Goal: Task Accomplishment & Management: Complete application form

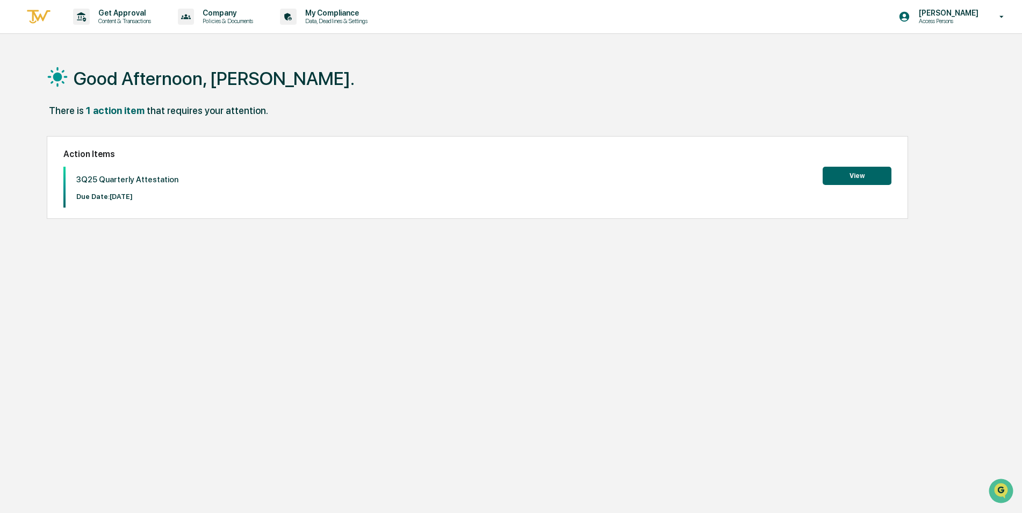
click at [852, 176] on button "View" at bounding box center [857, 176] width 69 height 18
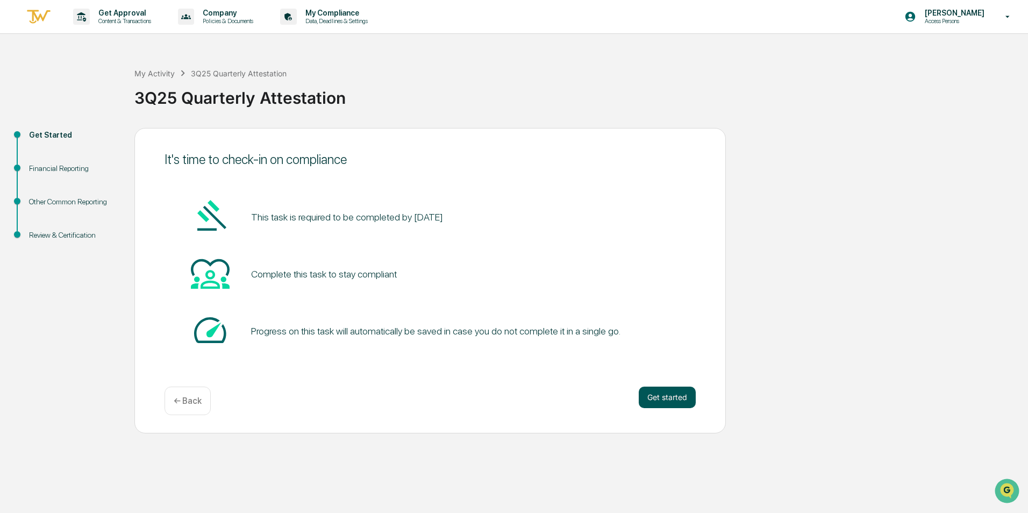
click at [666, 398] on button "Get started" at bounding box center [667, 398] width 57 height 22
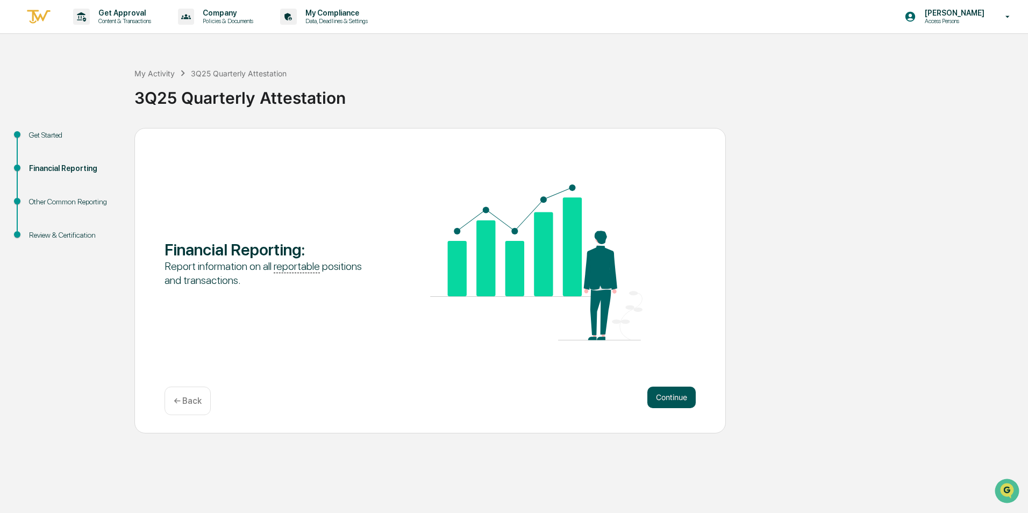
click at [660, 397] on button "Continue" at bounding box center [671, 398] width 48 height 22
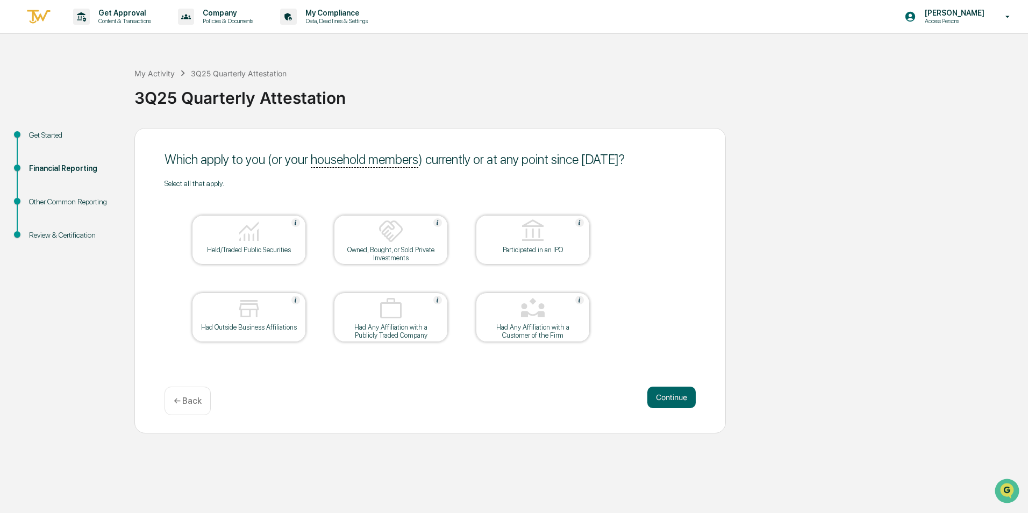
click at [250, 237] on img at bounding box center [249, 231] width 26 height 26
click at [663, 407] on button "Continue" at bounding box center [671, 398] width 48 height 22
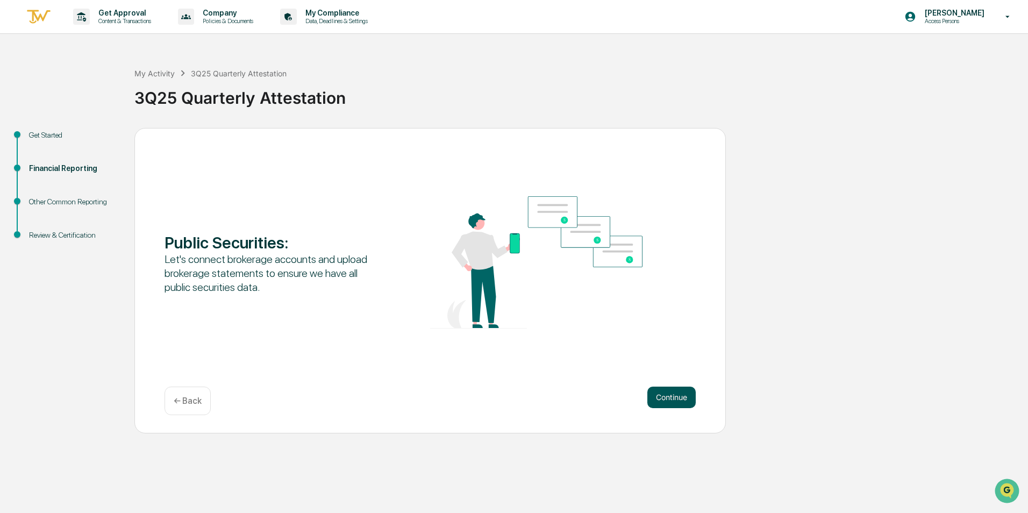
click at [658, 398] on button "Continue" at bounding box center [671, 398] width 48 height 22
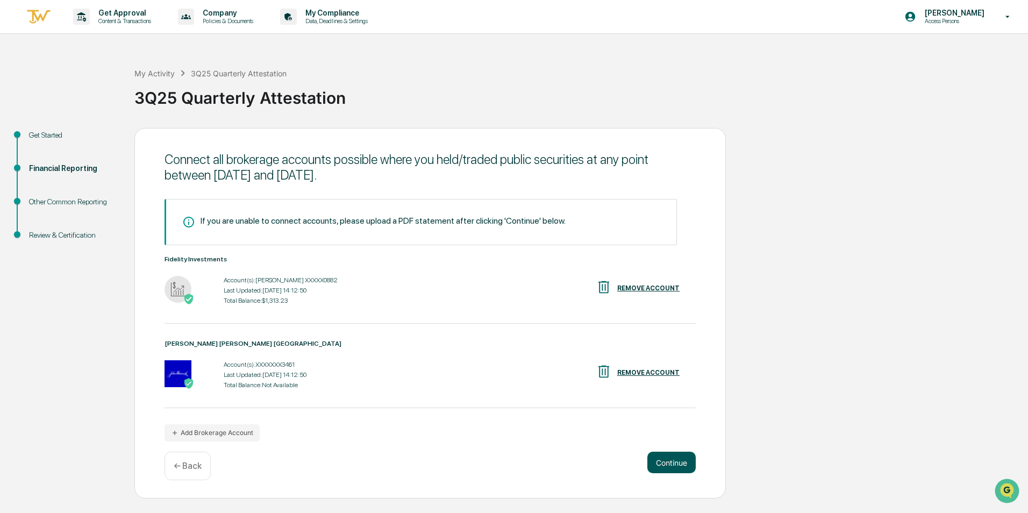
click at [678, 462] on button "Continue" at bounding box center [671, 463] width 48 height 22
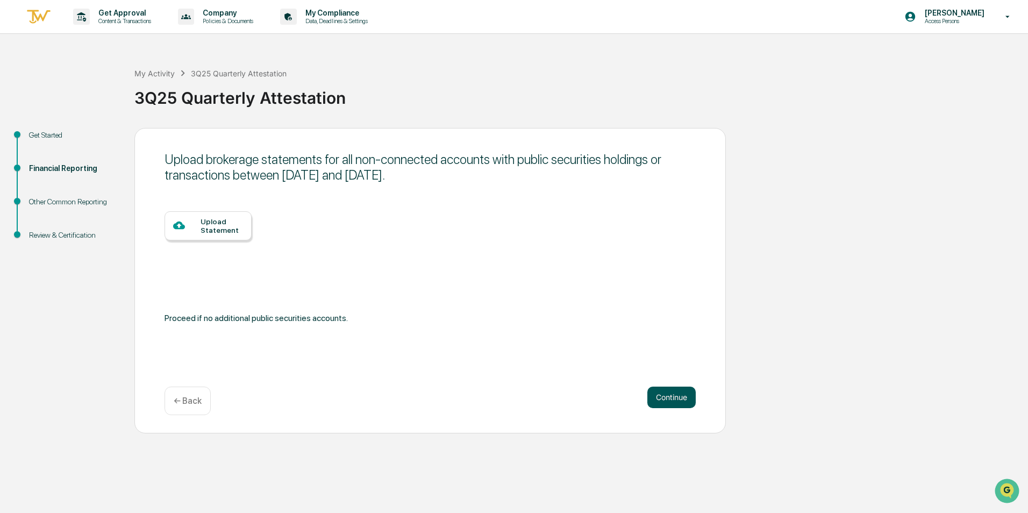
click at [662, 397] on button "Continue" at bounding box center [671, 398] width 48 height 22
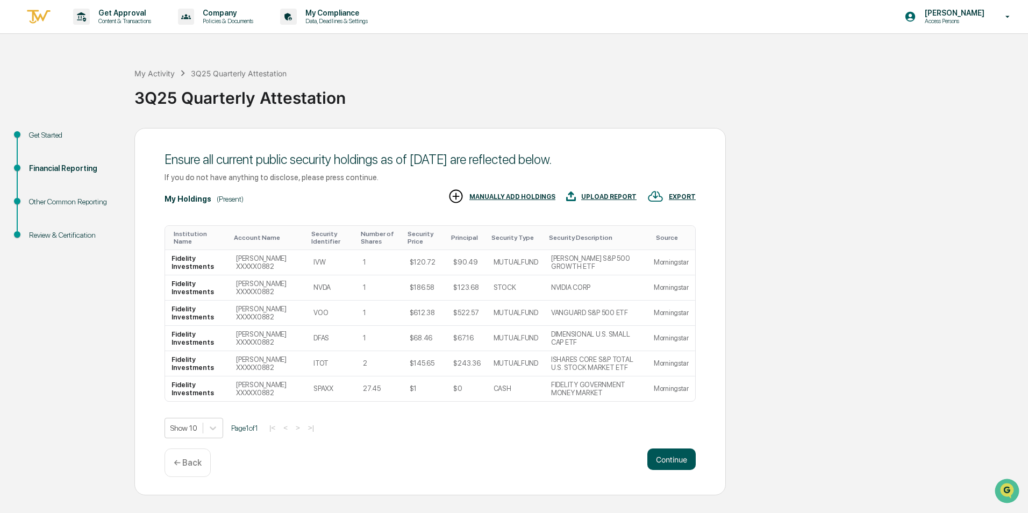
click at [664, 454] on button "Continue" at bounding box center [671, 459] width 48 height 22
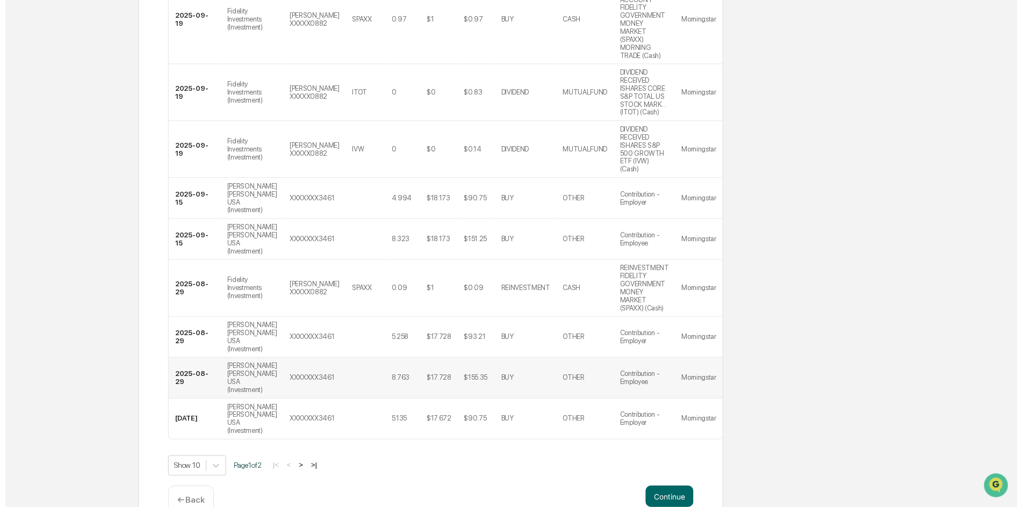
scroll to position [325, 0]
click at [686, 491] on button "Continue" at bounding box center [671, 502] width 48 height 22
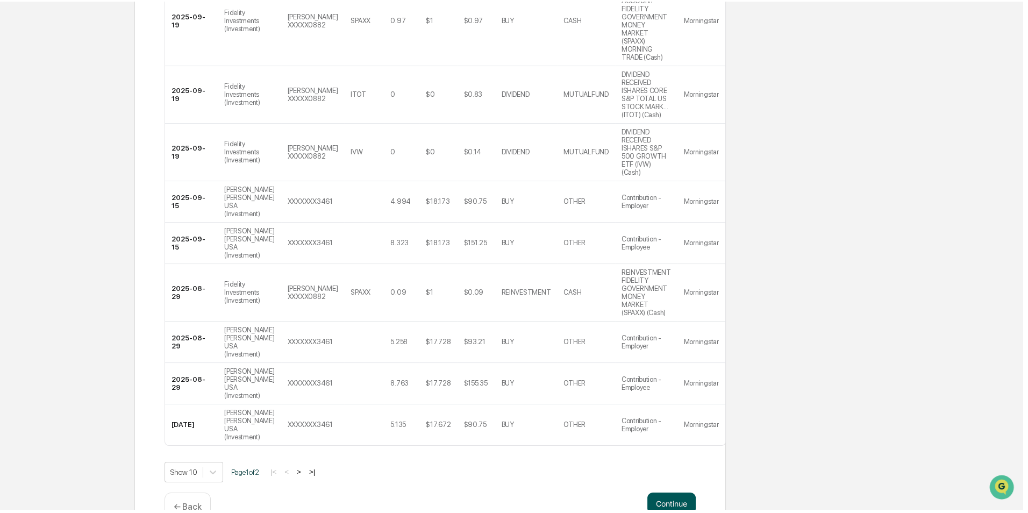
scroll to position [0, 0]
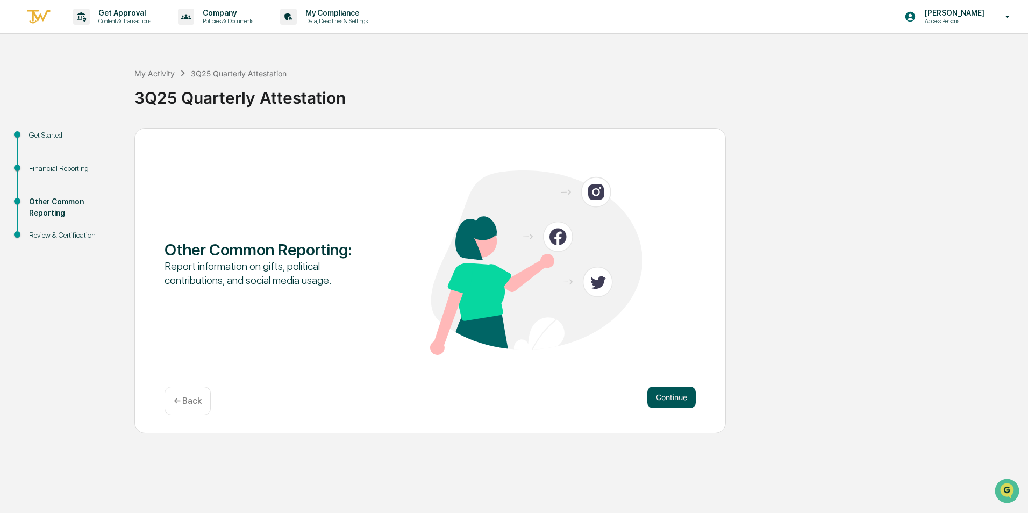
click at [674, 396] on button "Continue" at bounding box center [671, 398] width 48 height 22
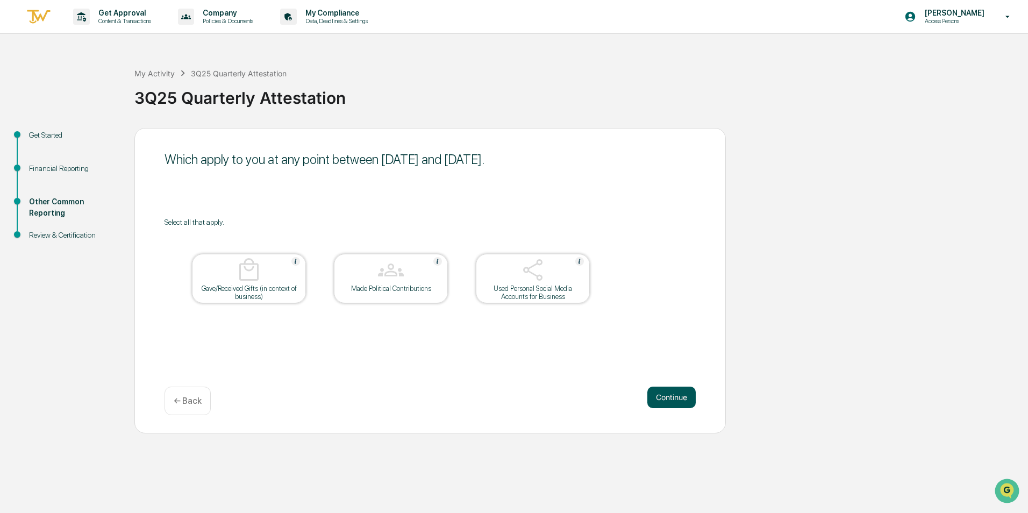
click at [673, 401] on button "Continue" at bounding box center [671, 398] width 48 height 22
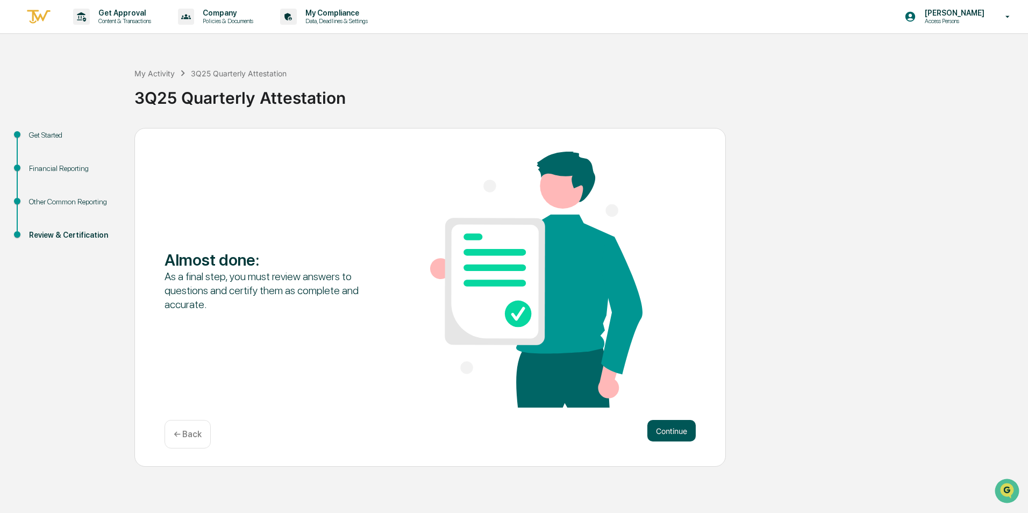
click at [674, 426] on button "Continue" at bounding box center [671, 431] width 48 height 22
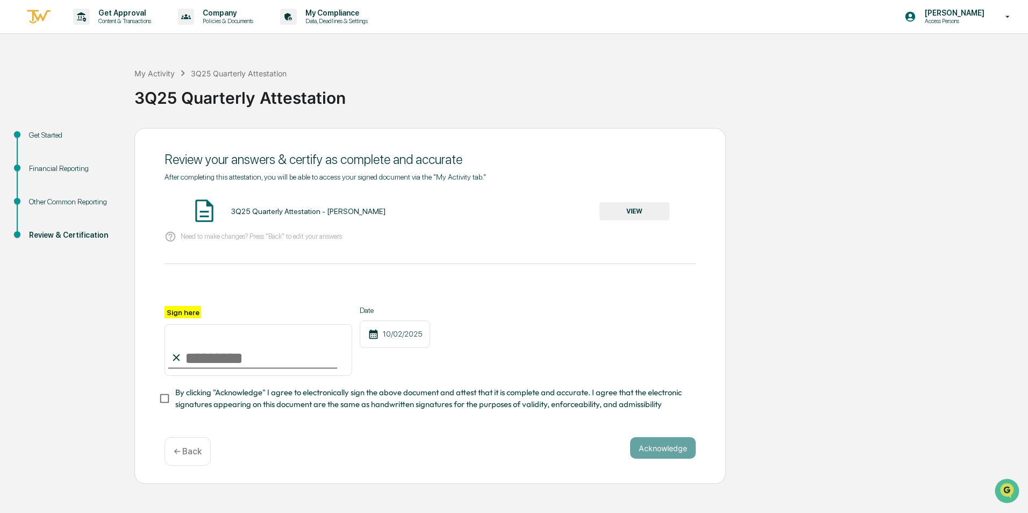
click at [202, 357] on input "Sign here" at bounding box center [258, 350] width 188 height 52
type input "**********"
click at [669, 447] on button "Acknowledge" at bounding box center [663, 448] width 66 height 22
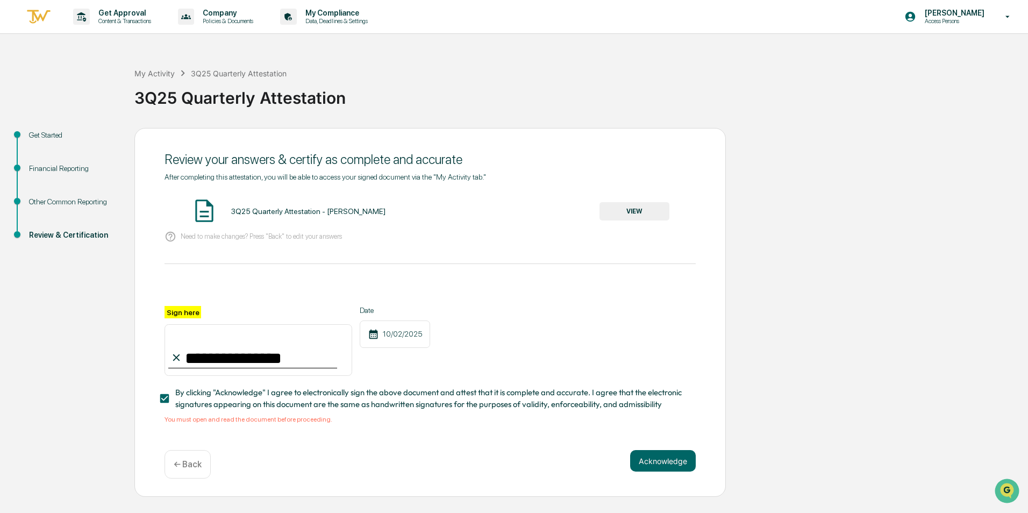
click at [629, 211] on button "VIEW" at bounding box center [634, 211] width 70 height 18
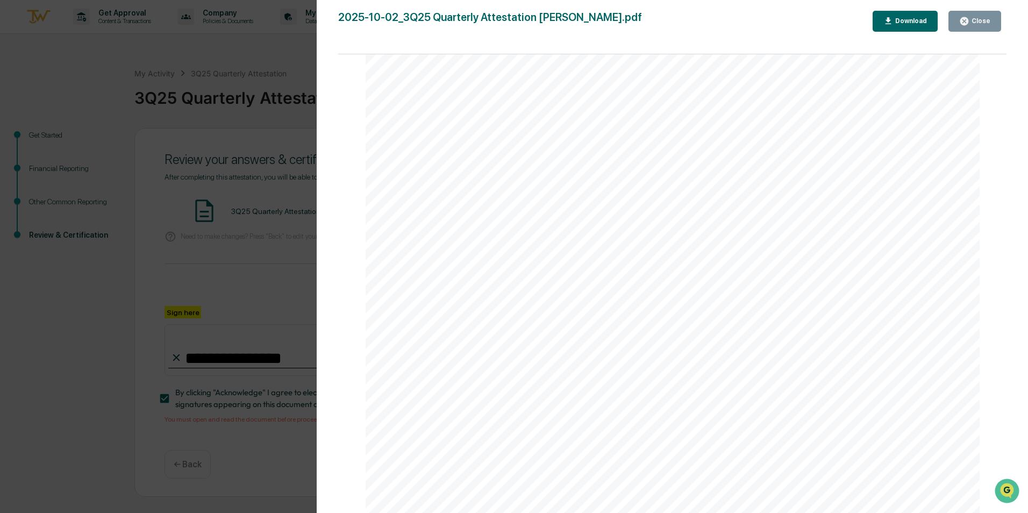
scroll to position [4052, 0]
click at [974, 19] on div "Close" at bounding box center [979, 21] width 21 height 8
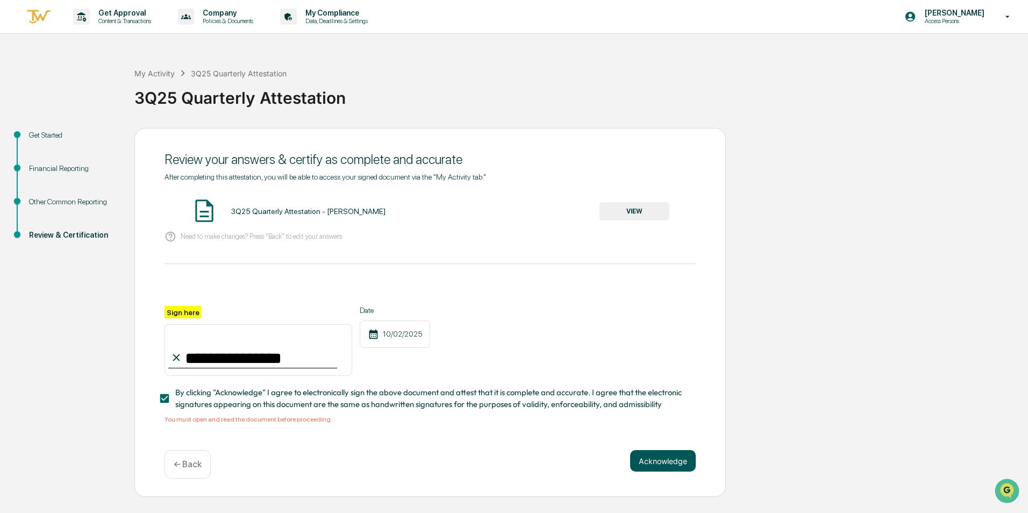
click at [675, 462] on button "Acknowledge" at bounding box center [663, 461] width 66 height 22
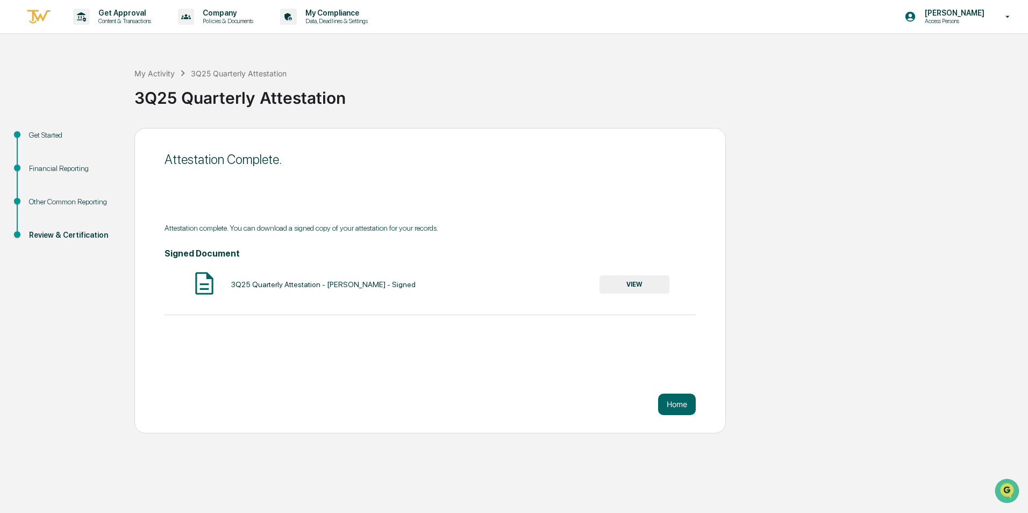
click at [640, 274] on div "3Q25 Quarterly Attestation - Nicholas Berlen - Signed VIEW" at bounding box center [429, 284] width 531 height 28
click at [640, 285] on button "VIEW" at bounding box center [634, 284] width 70 height 18
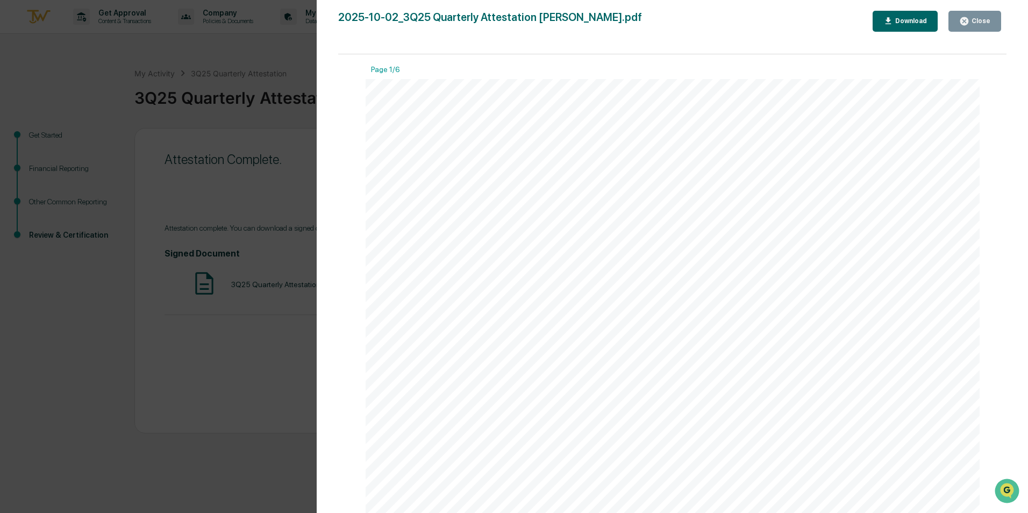
click at [980, 24] on div "Close" at bounding box center [979, 21] width 21 height 8
